Goal: Transaction & Acquisition: Purchase product/service

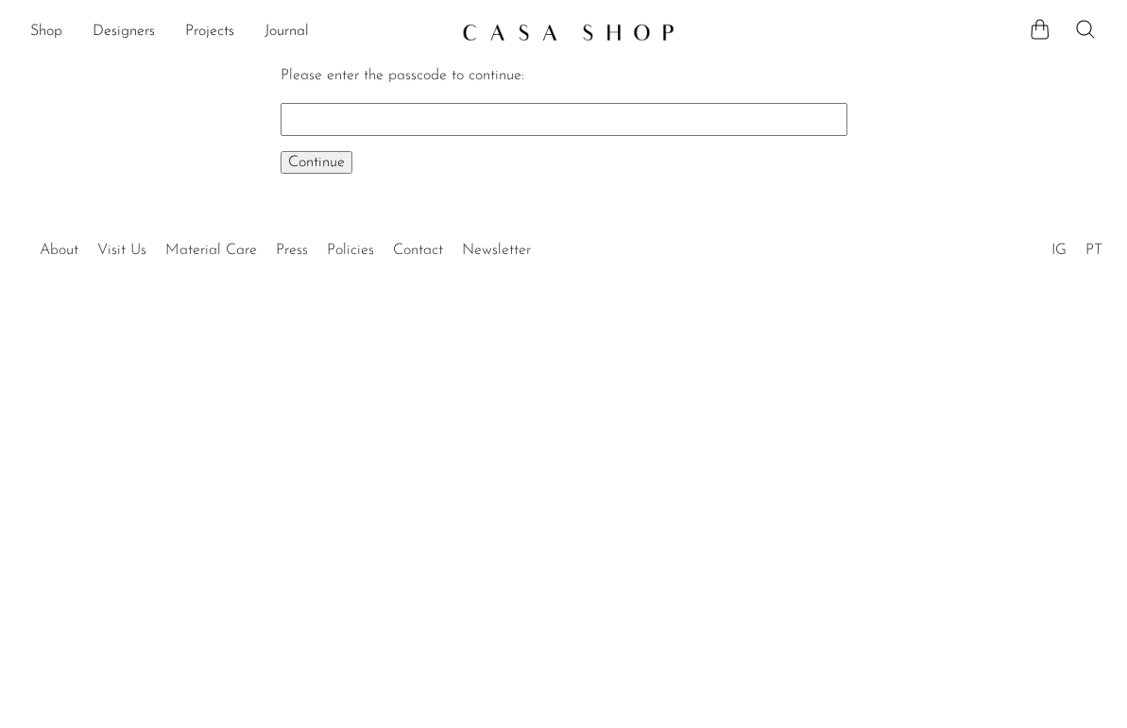
paste input "EARLY"
type input "EARLY"
click at [321, 158] on span "Continue" at bounding box center [316, 162] width 57 height 15
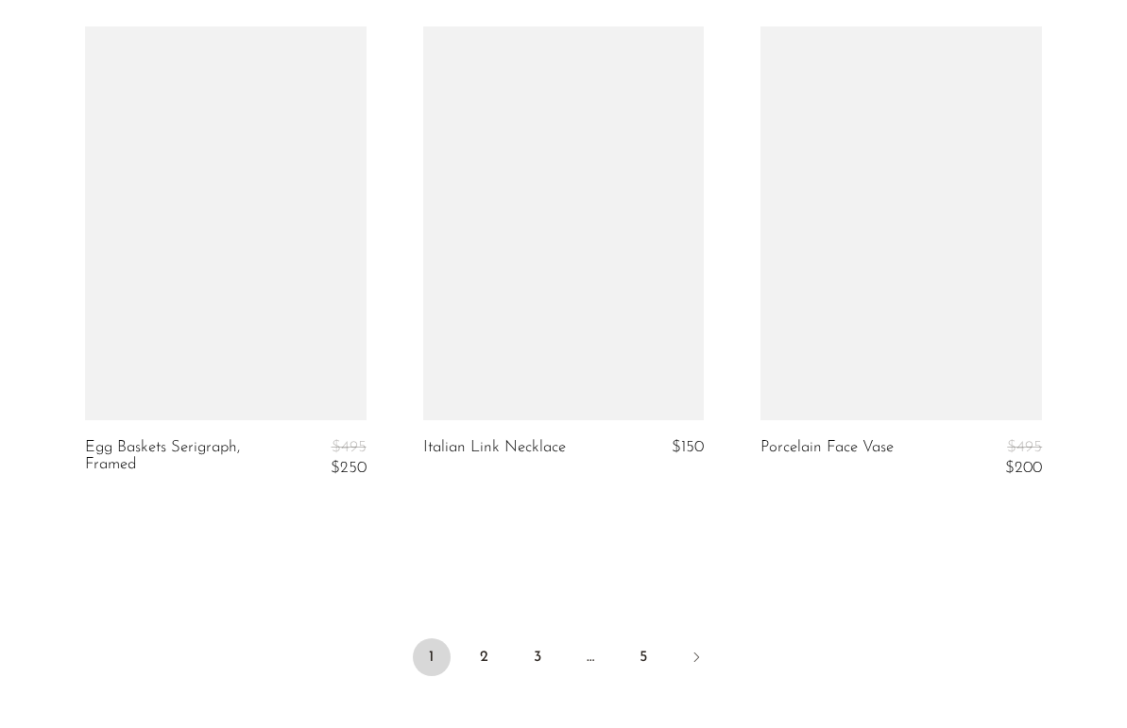
scroll to position [5595, 0]
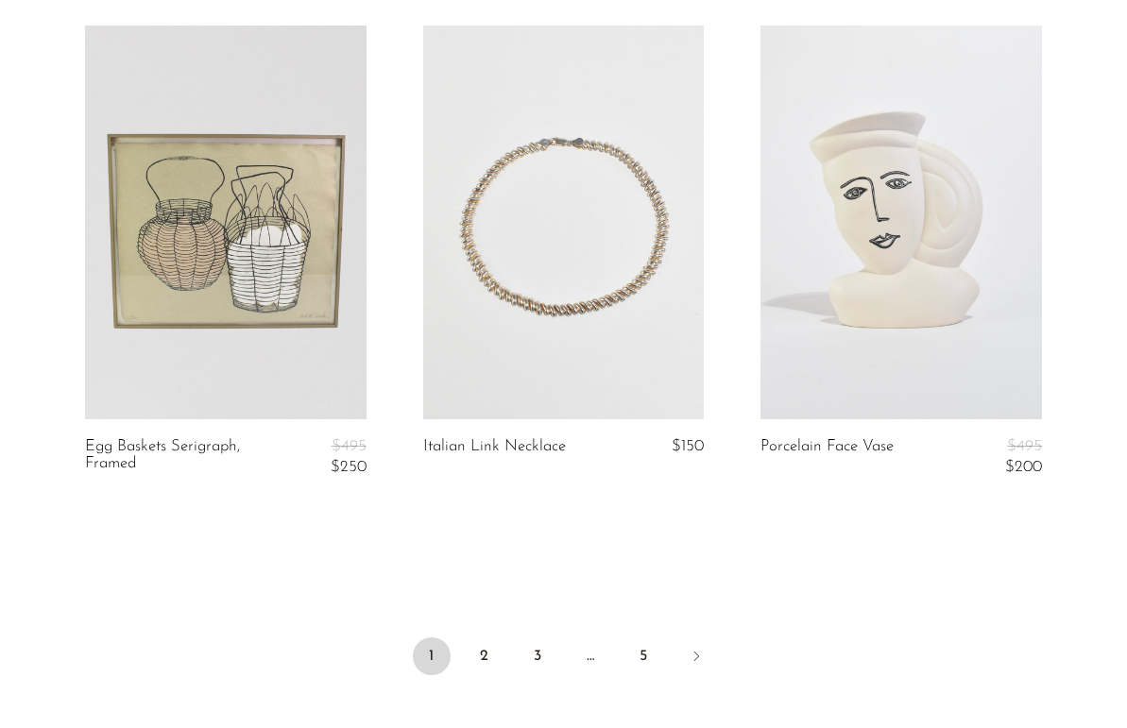
click at [898, 284] on link at bounding box center [902, 223] width 282 height 394
click at [702, 652] on icon "Next" at bounding box center [696, 656] width 15 height 15
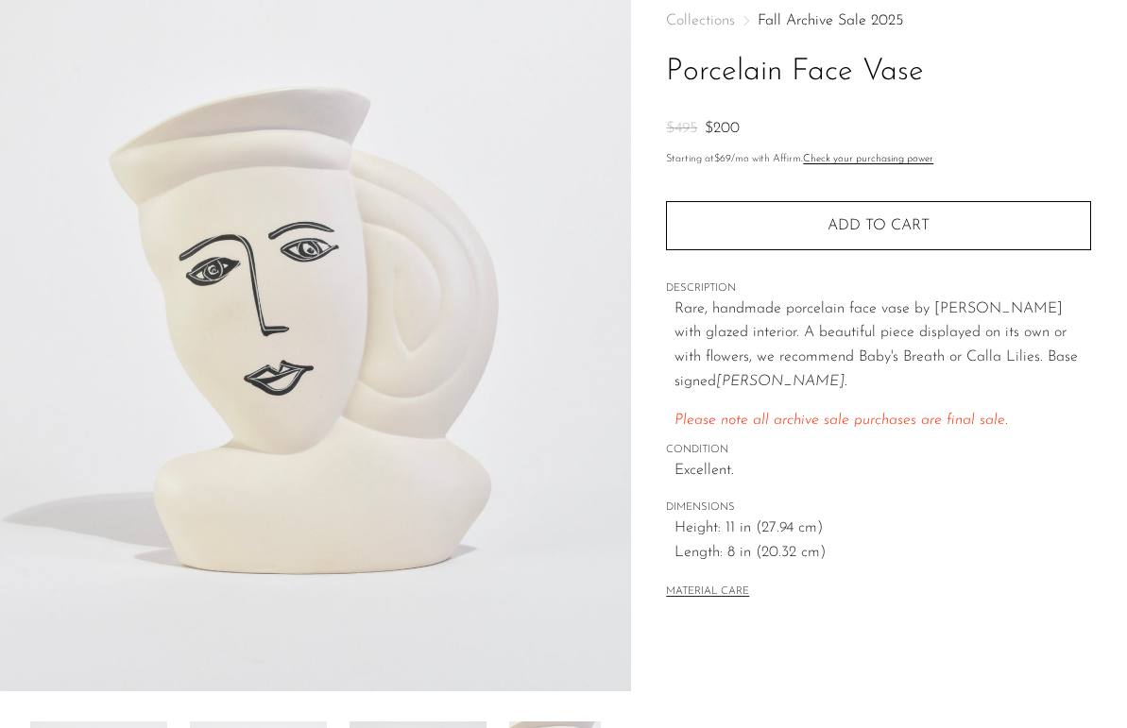
scroll to position [301, 0]
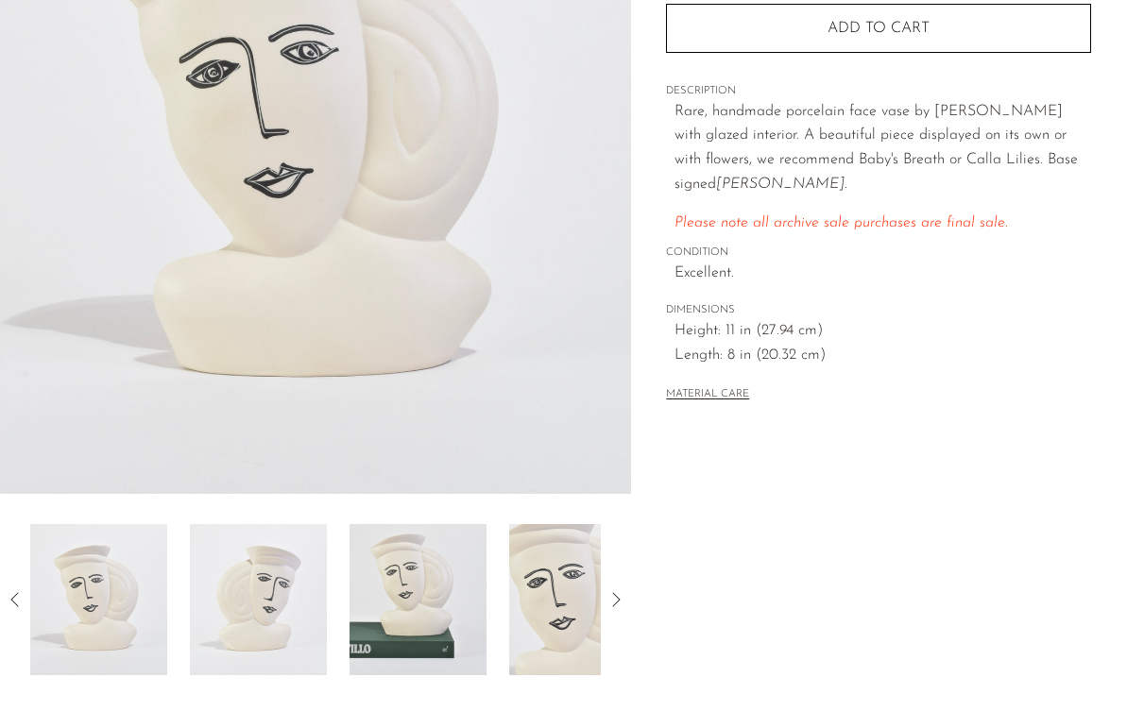
click at [459, 588] on img at bounding box center [418, 599] width 137 height 151
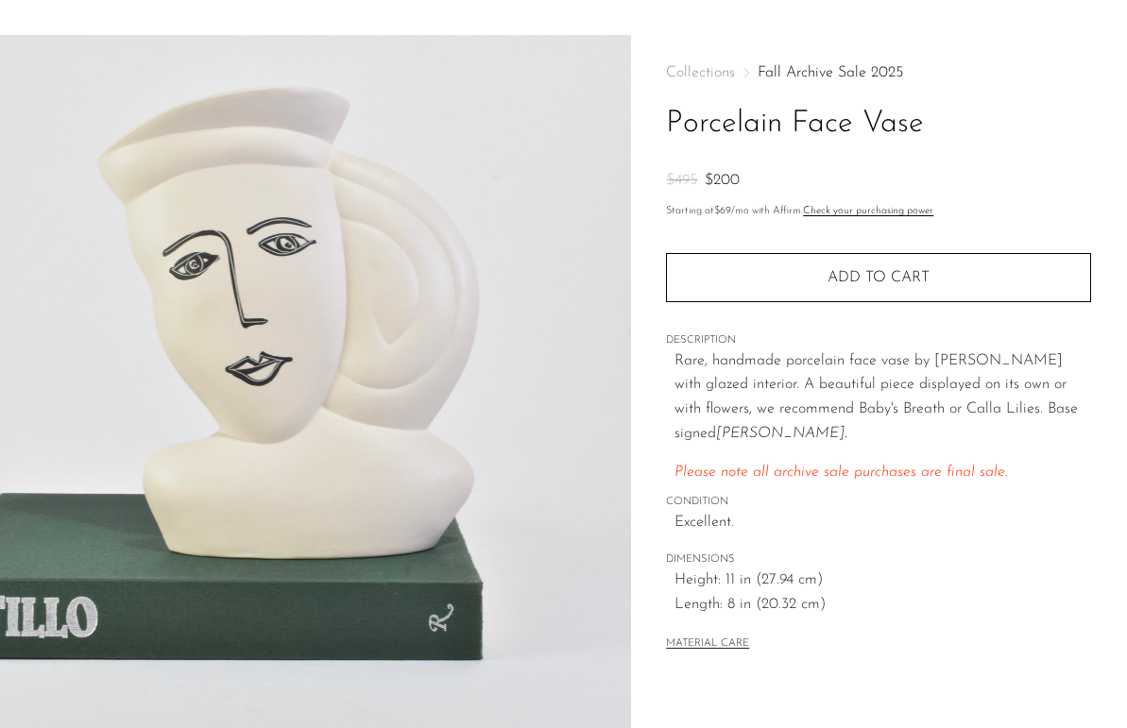
scroll to position [0, 0]
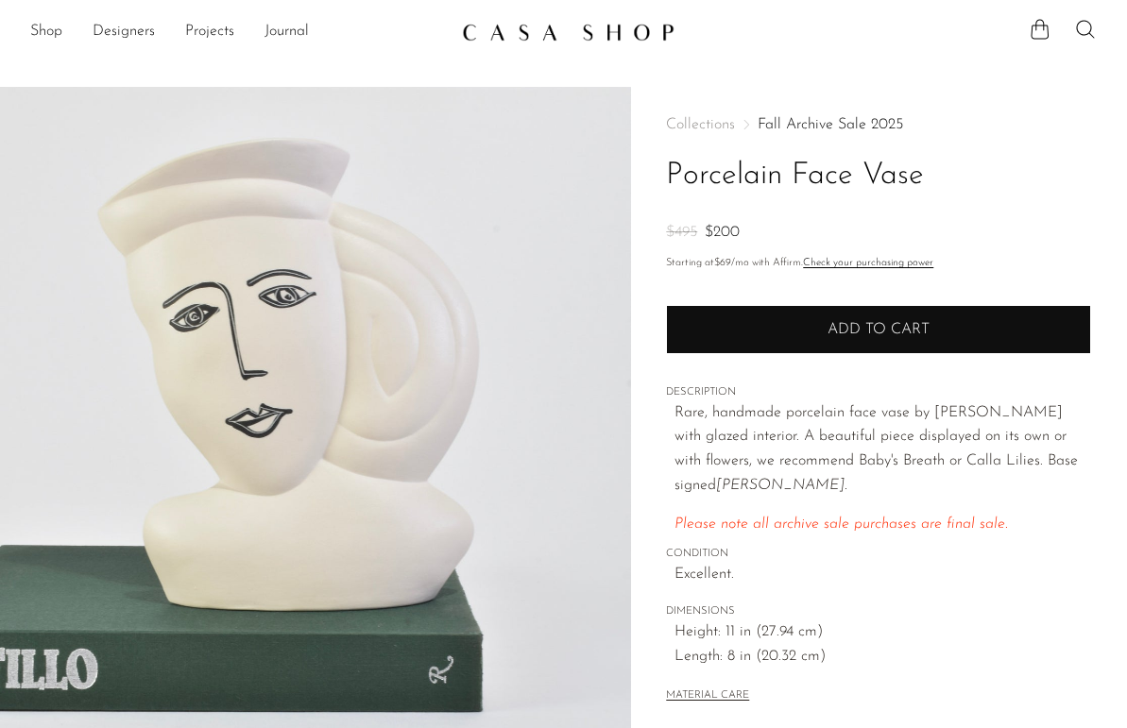
click at [768, 332] on button "Add to cart" at bounding box center [878, 329] width 425 height 49
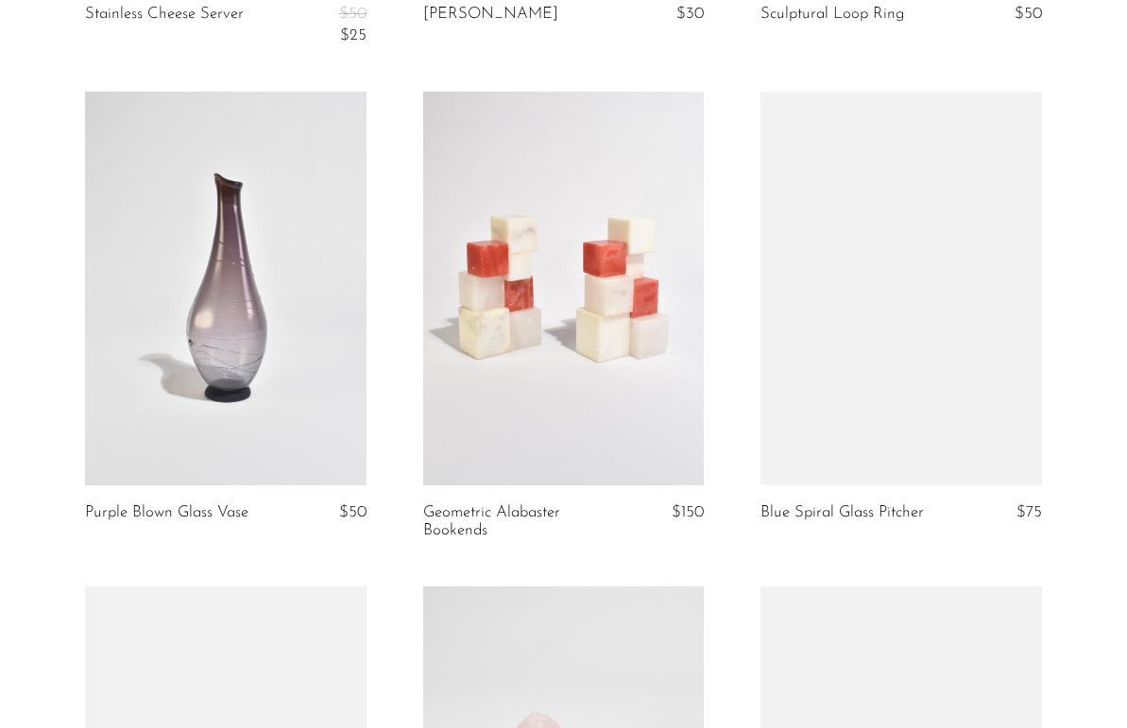
scroll to position [4062, 0]
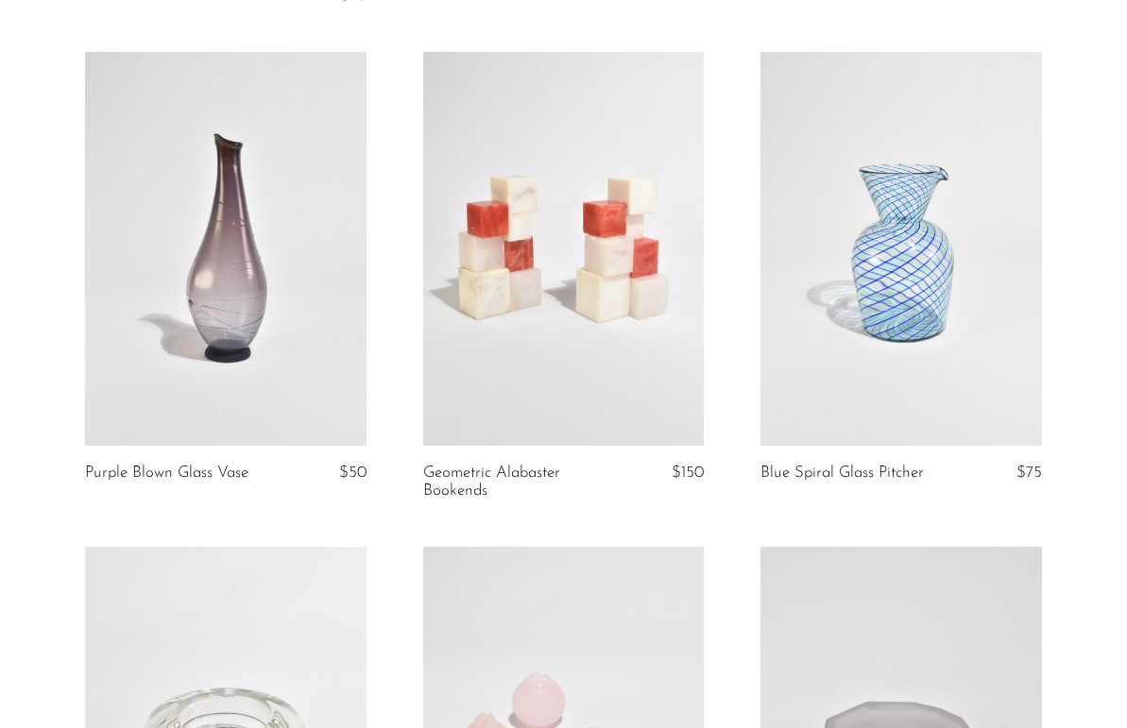
click at [611, 288] on link at bounding box center [564, 249] width 282 height 394
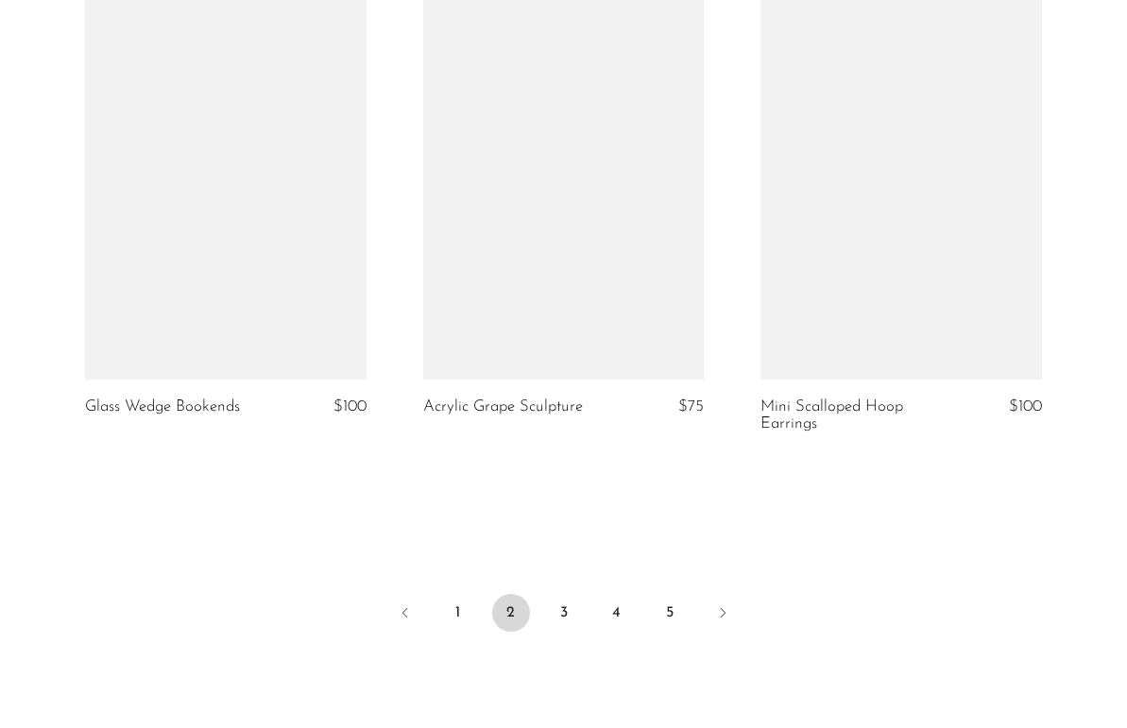
scroll to position [5603, 0]
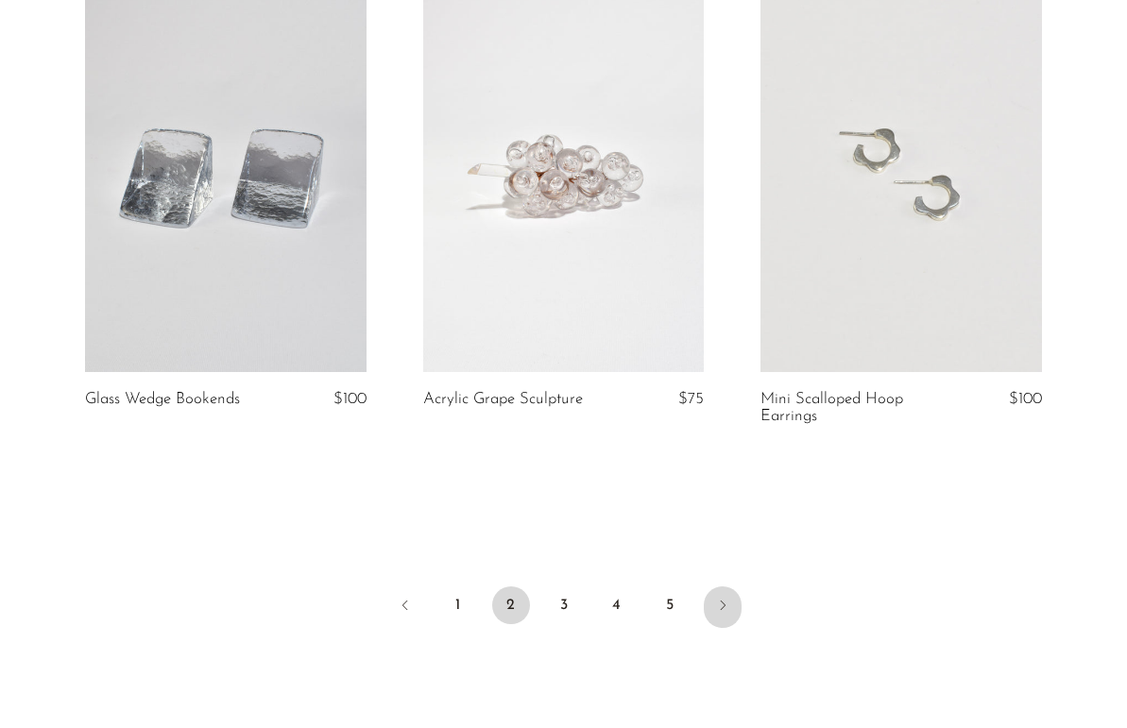
click at [718, 613] on icon "Next" at bounding box center [722, 605] width 15 height 15
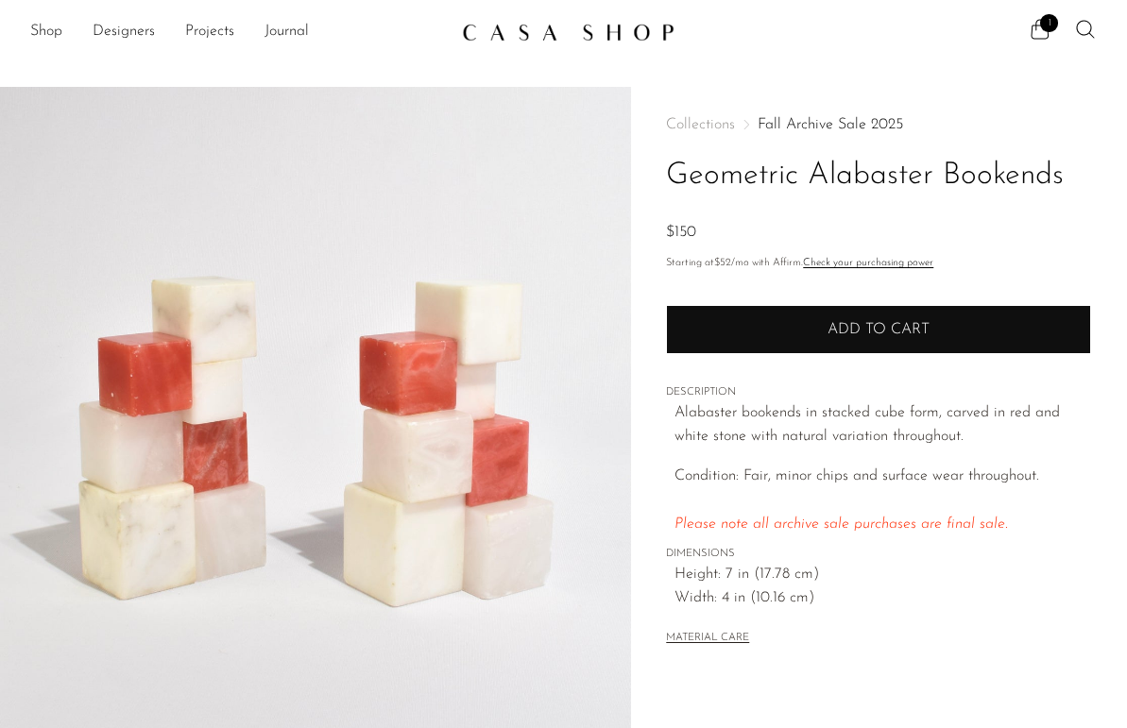
click at [840, 329] on span "Add to cart" at bounding box center [879, 329] width 102 height 15
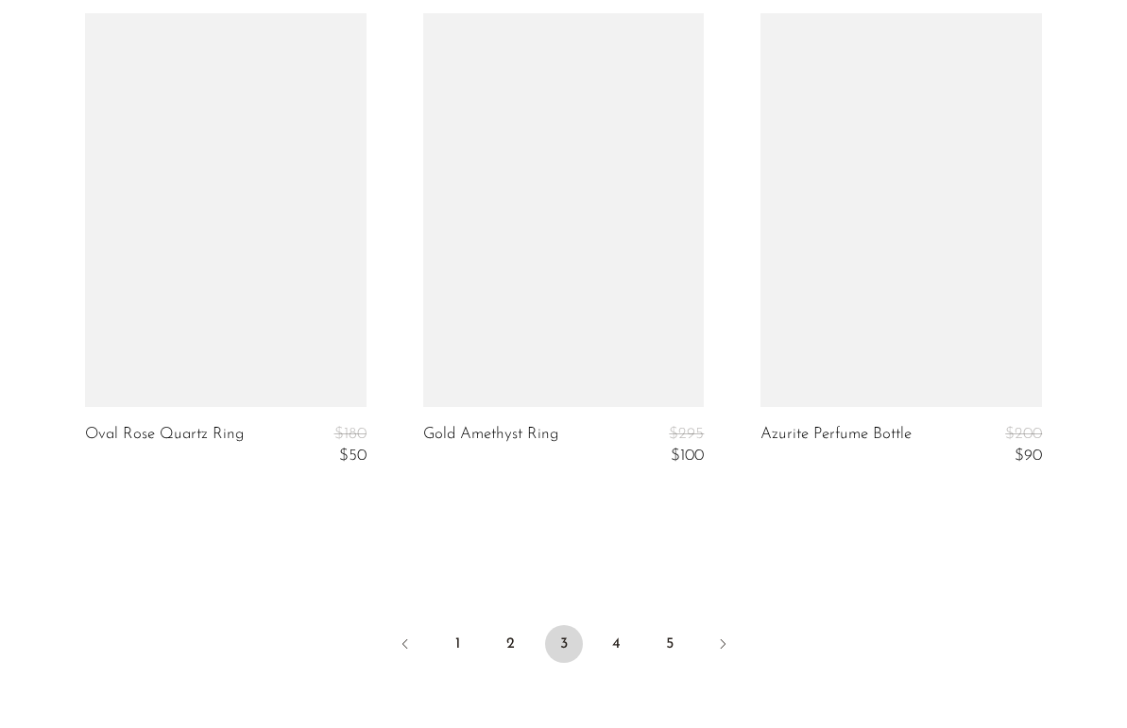
scroll to position [5754, 0]
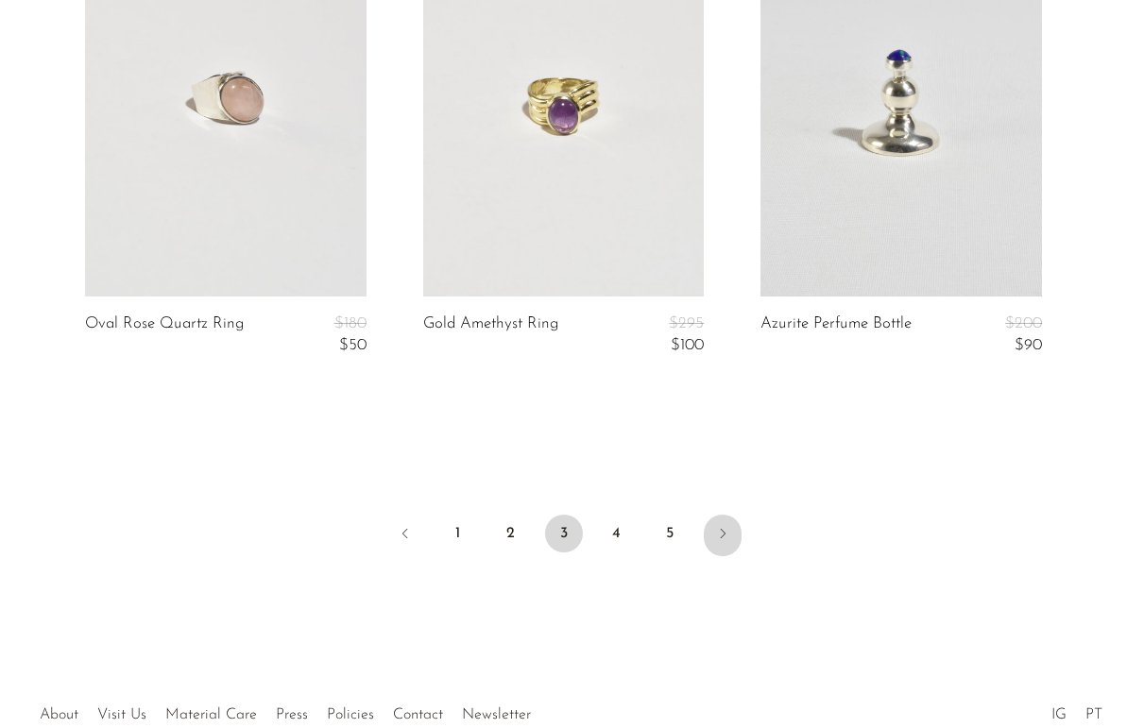
click at [722, 540] on icon "Next" at bounding box center [722, 533] width 15 height 15
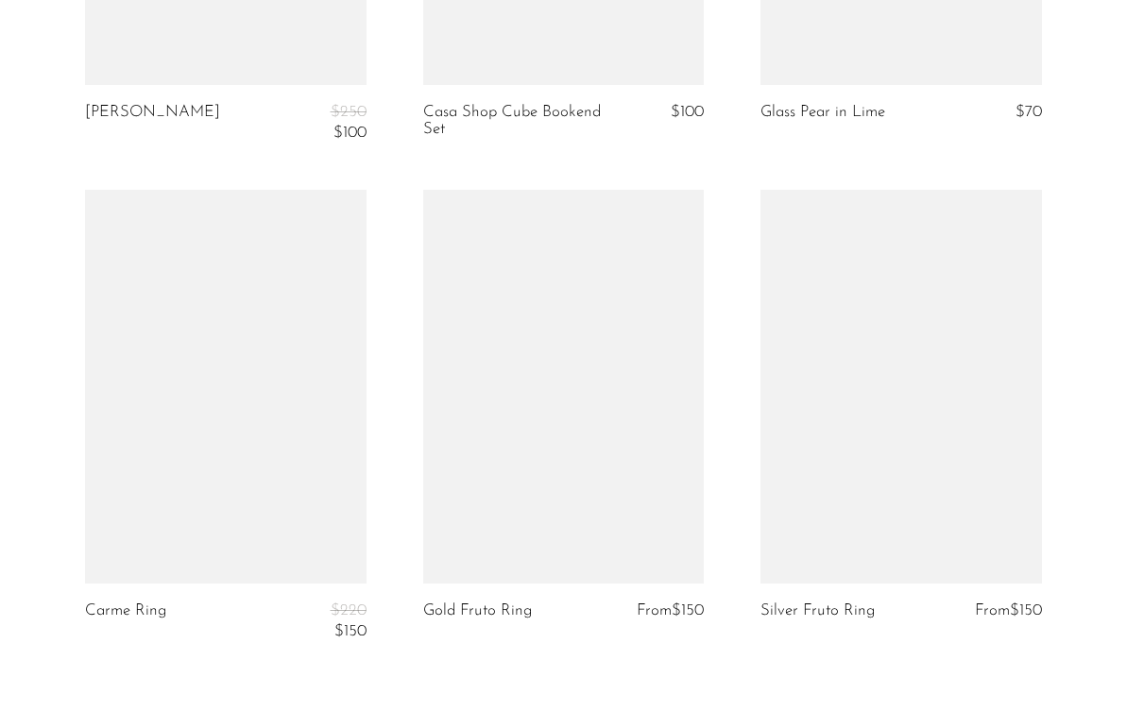
scroll to position [5628, 0]
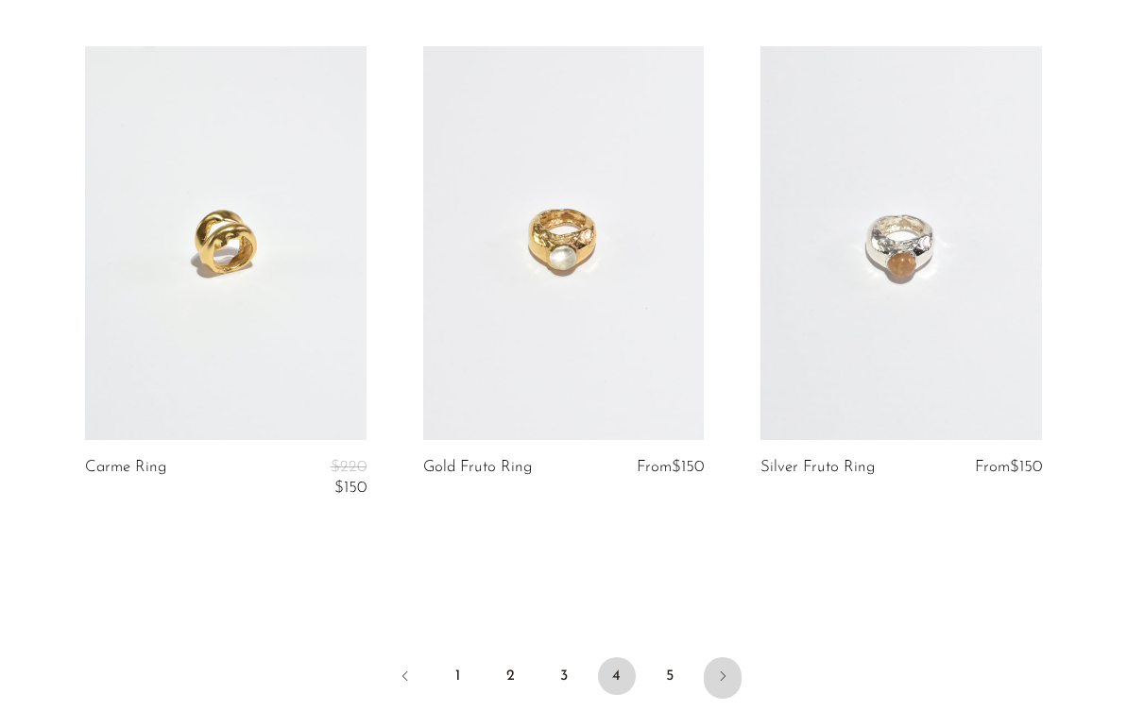
click at [726, 669] on icon "Next" at bounding box center [722, 676] width 15 height 15
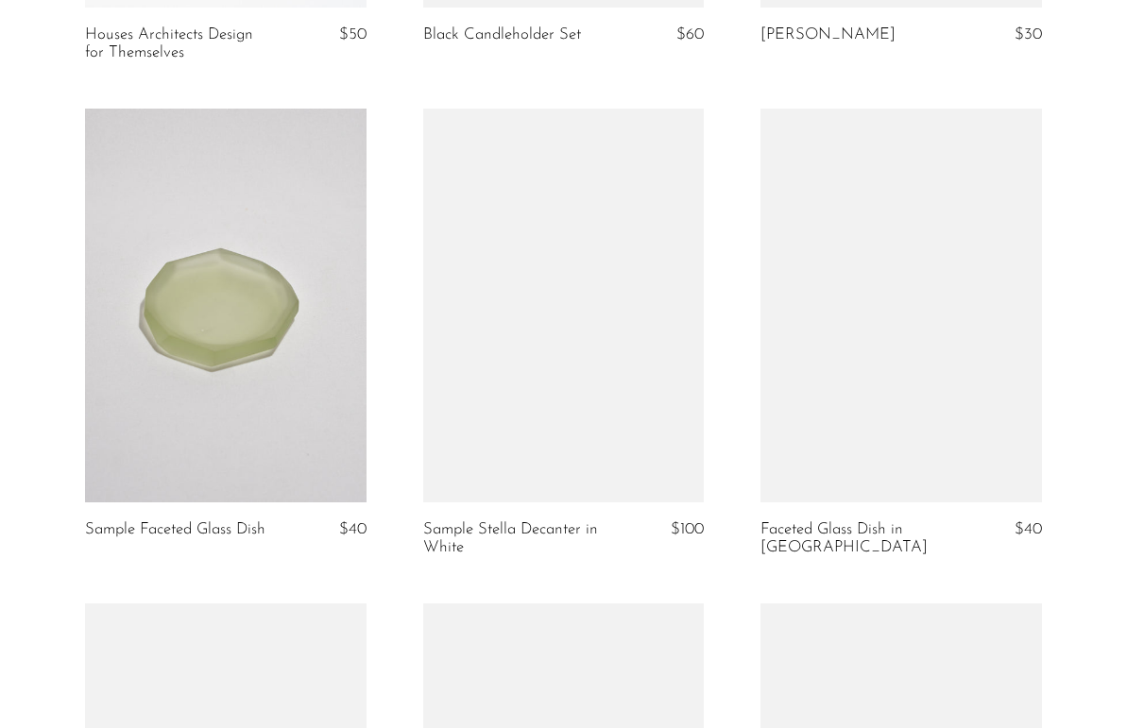
scroll to position [4154, 0]
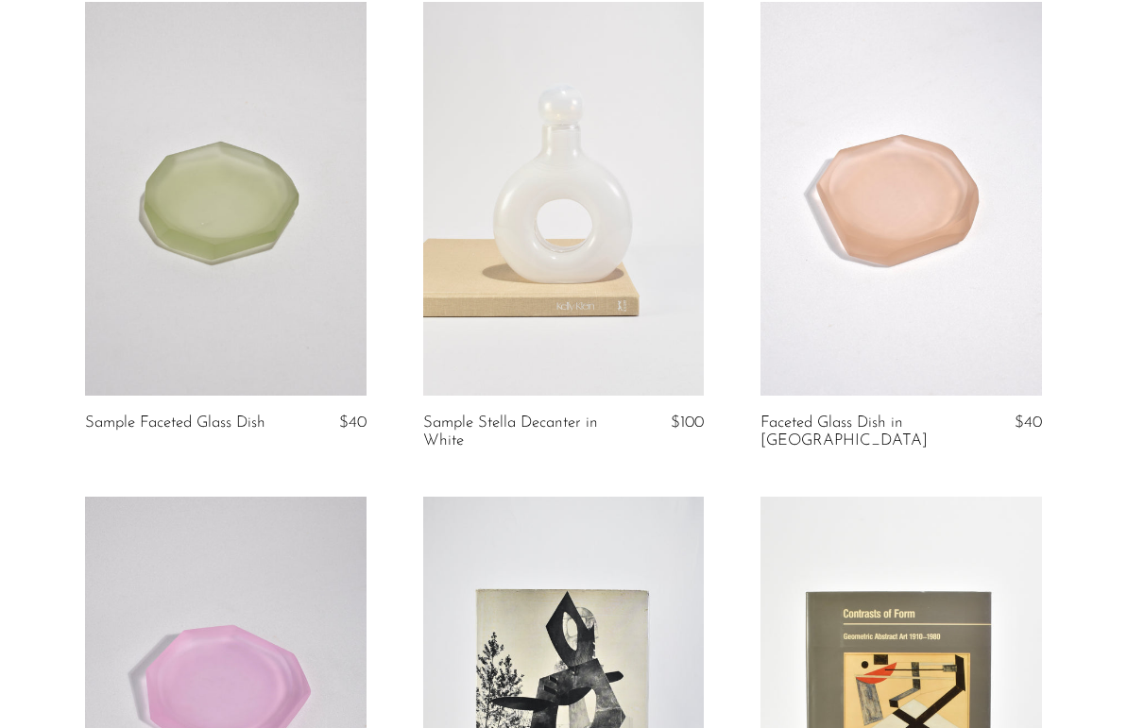
click at [934, 276] on link at bounding box center [902, 199] width 282 height 394
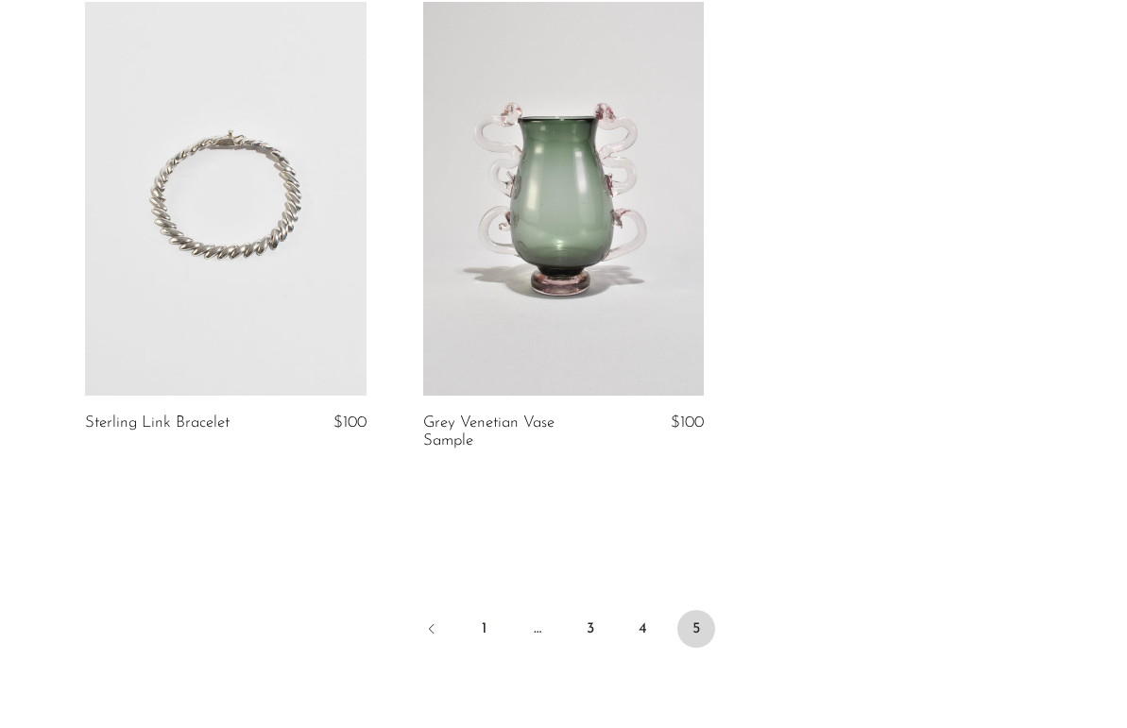
scroll to position [5153, 0]
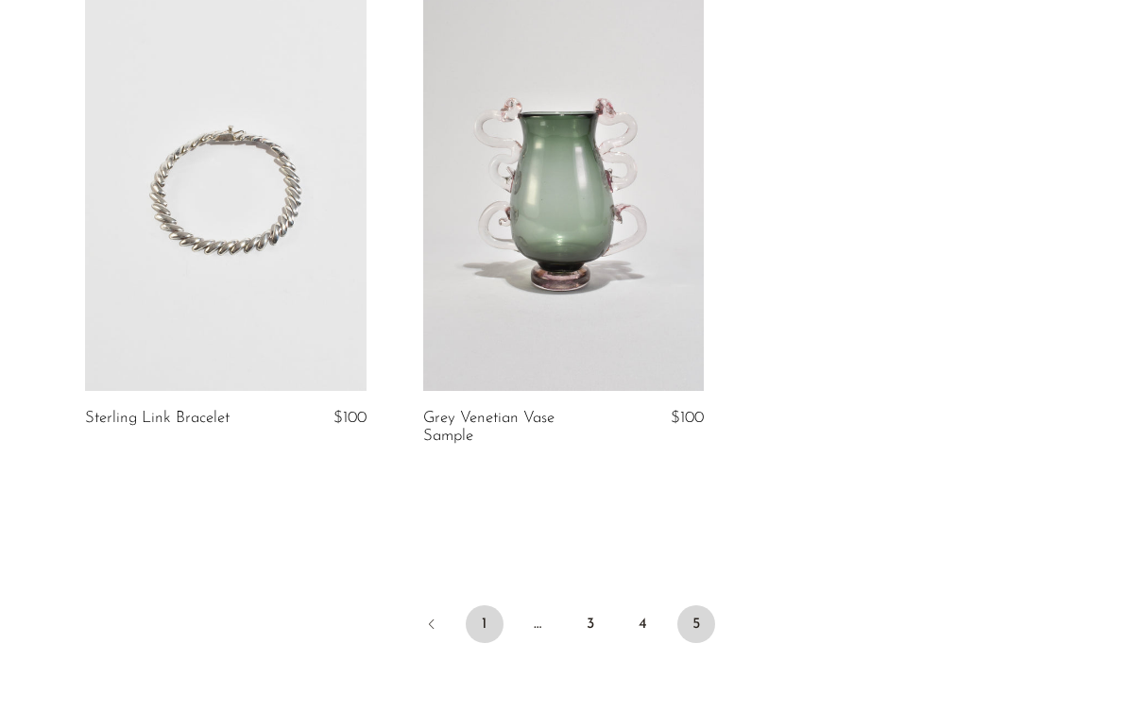
click at [486, 620] on link "1" at bounding box center [485, 625] width 38 height 38
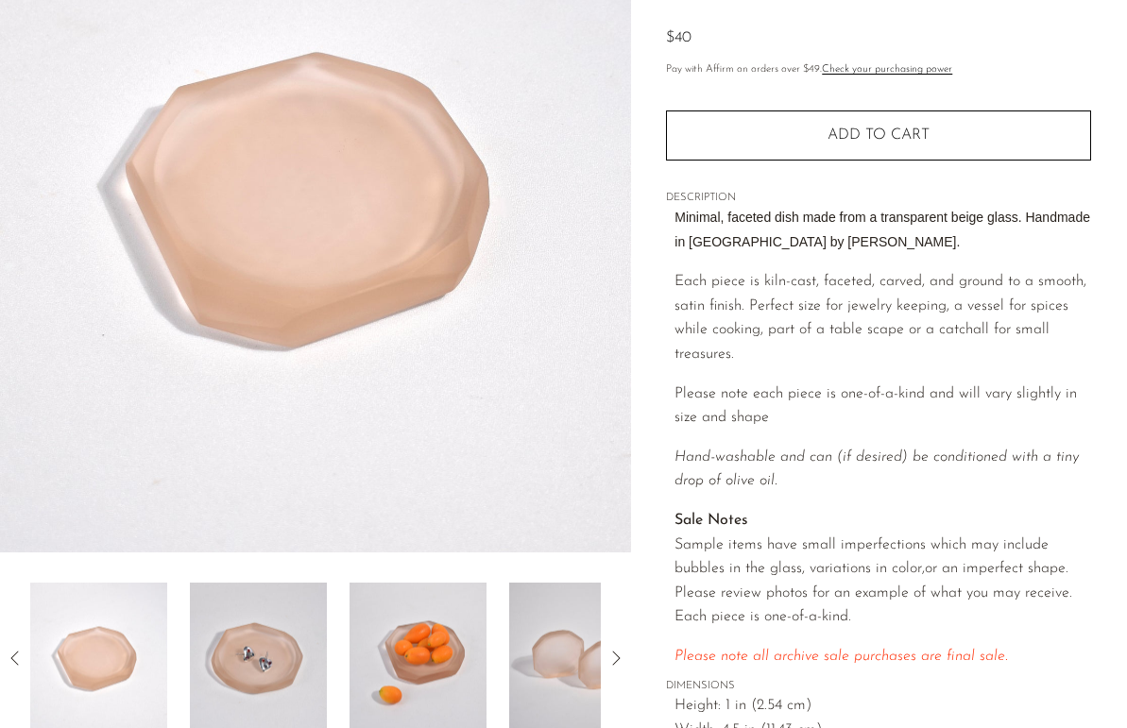
scroll to position [301, 0]
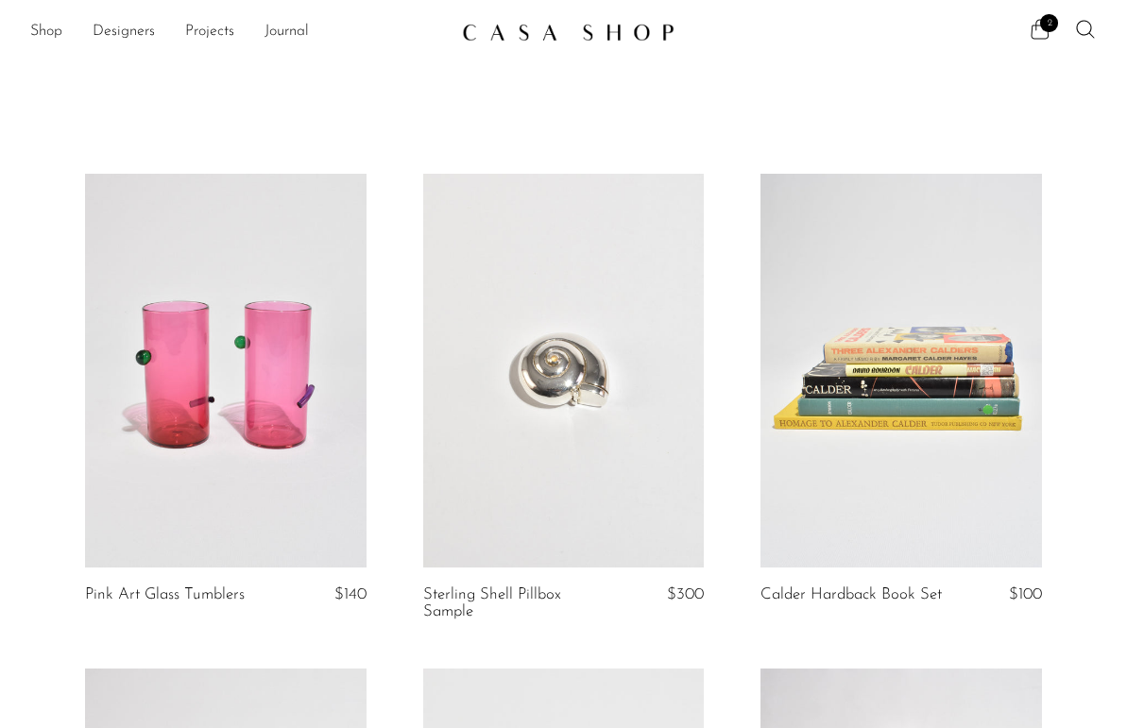
click at [1048, 31] on span "2" at bounding box center [1049, 23] width 18 height 18
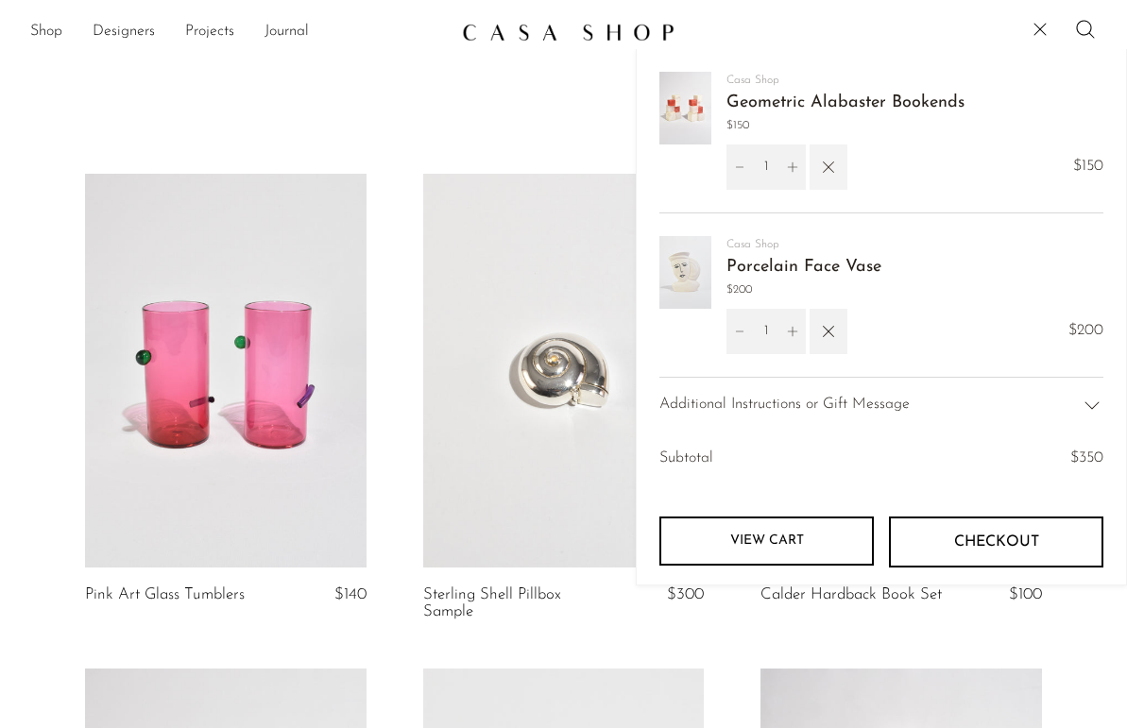
click at [829, 170] on icon "button" at bounding box center [828, 167] width 21 height 21
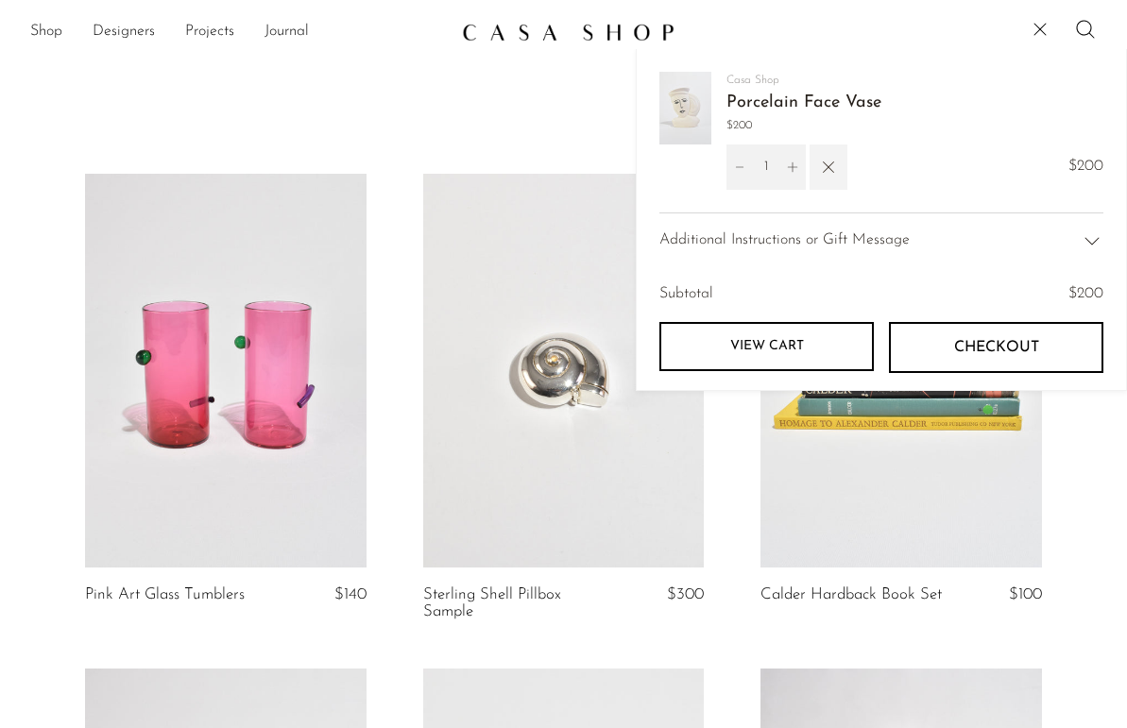
click at [838, 174] on icon "button" at bounding box center [828, 167] width 21 height 21
